Goal: Transaction & Acquisition: Subscribe to service/newsletter

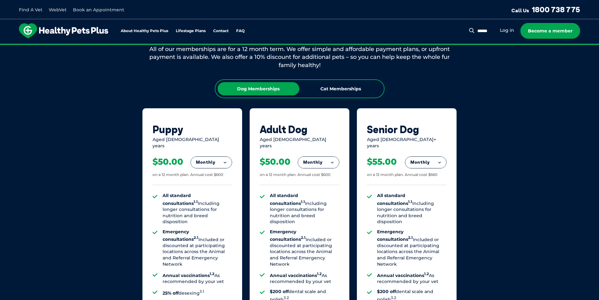
scroll to position [346, 0]
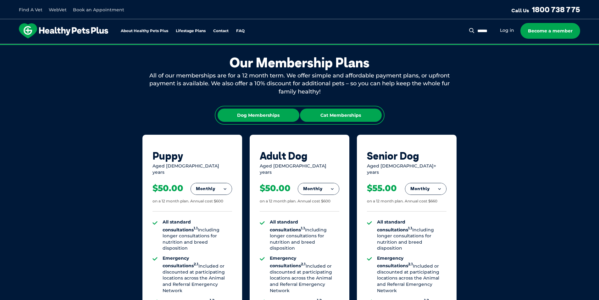
click at [359, 114] on div "Cat Memberships" at bounding box center [341, 114] width 82 height 13
click at [276, 119] on div "Dog Memberships" at bounding box center [259, 114] width 82 height 13
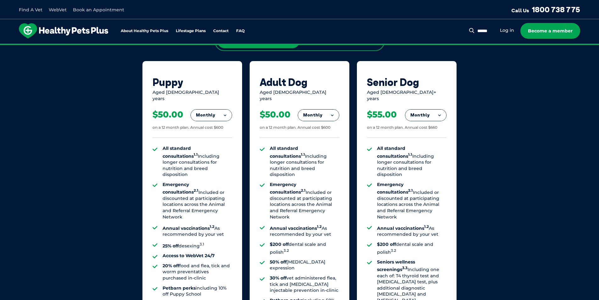
scroll to position [440, 0]
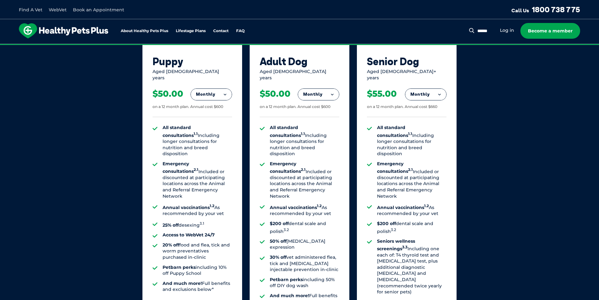
click at [331, 89] on button "Monthly" at bounding box center [318, 94] width 41 height 11
click at [319, 103] on li "Fortnightly" at bounding box center [318, 107] width 41 height 15
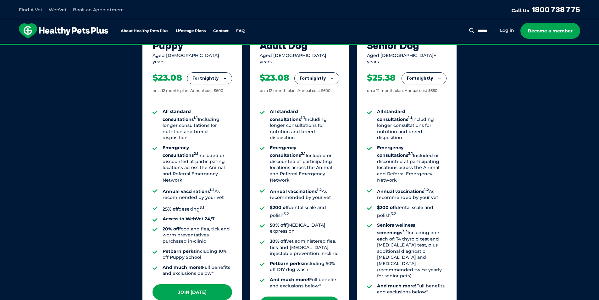
scroll to position [472, 0]
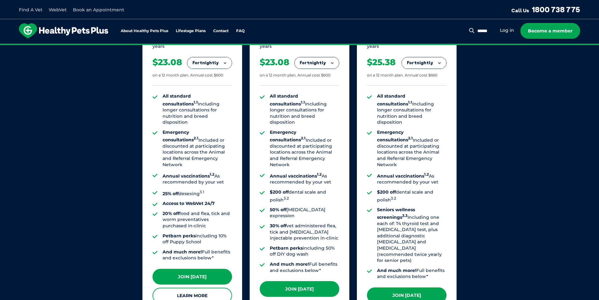
click at [333, 88] on div "All standard consultations 1.1 Including longer consultations for nutrition and…" at bounding box center [300, 183] width 80 height 195
click at [332, 60] on button "Fortnightly" at bounding box center [317, 62] width 44 height 11
drag, startPoint x: 309, startPoint y: 98, endPoint x: 311, endPoint y: 95, distance: 3.8
click at [309, 99] on li "Yearly" at bounding box center [317, 106] width 44 height 15
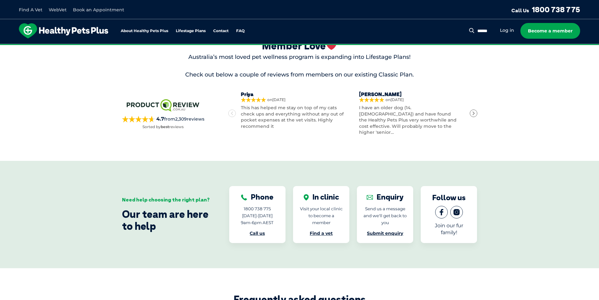
scroll to position [885, 0]
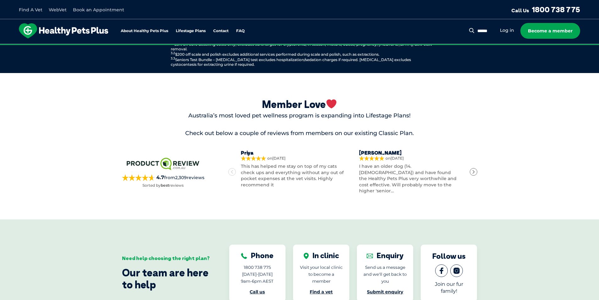
click at [474, 169] on icon "Next" at bounding box center [473, 171] width 4 height 4
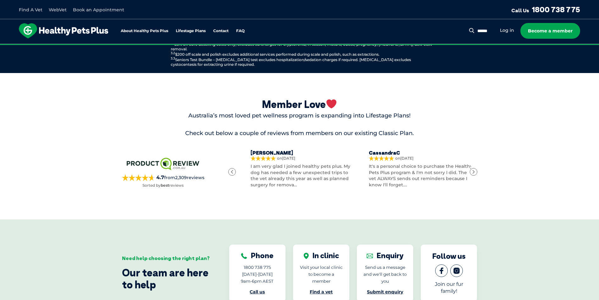
scroll to position [0, 234]
click at [474, 169] on icon "Next" at bounding box center [473, 171] width 4 height 4
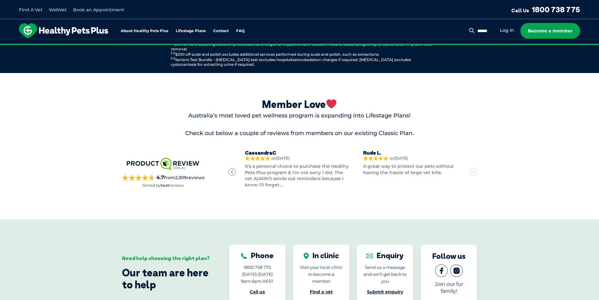
click at [474, 169] on icon "Next" at bounding box center [473, 171] width 4 height 4
click at [233, 168] on div "Previous" at bounding box center [232, 172] width 8 height 8
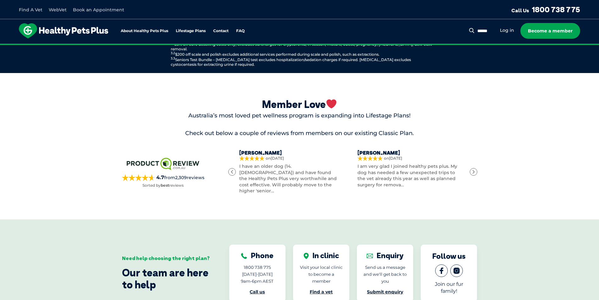
click at [233, 168] on div "Previous" at bounding box center [232, 172] width 8 height 8
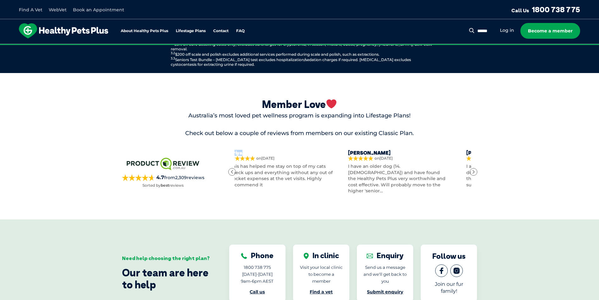
click at [233, 169] on icon "Previous" at bounding box center [232, 171] width 4 height 4
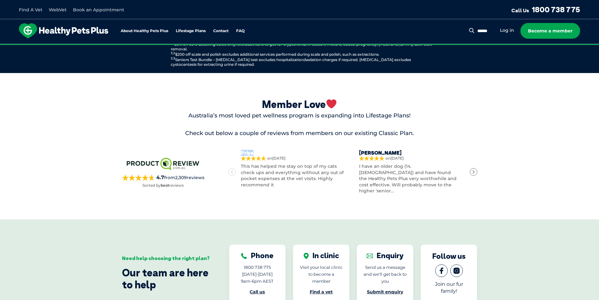
click at [233, 169] on icon "Previous" at bounding box center [232, 171] width 4 height 4
